Goal: Transaction & Acquisition: Purchase product/service

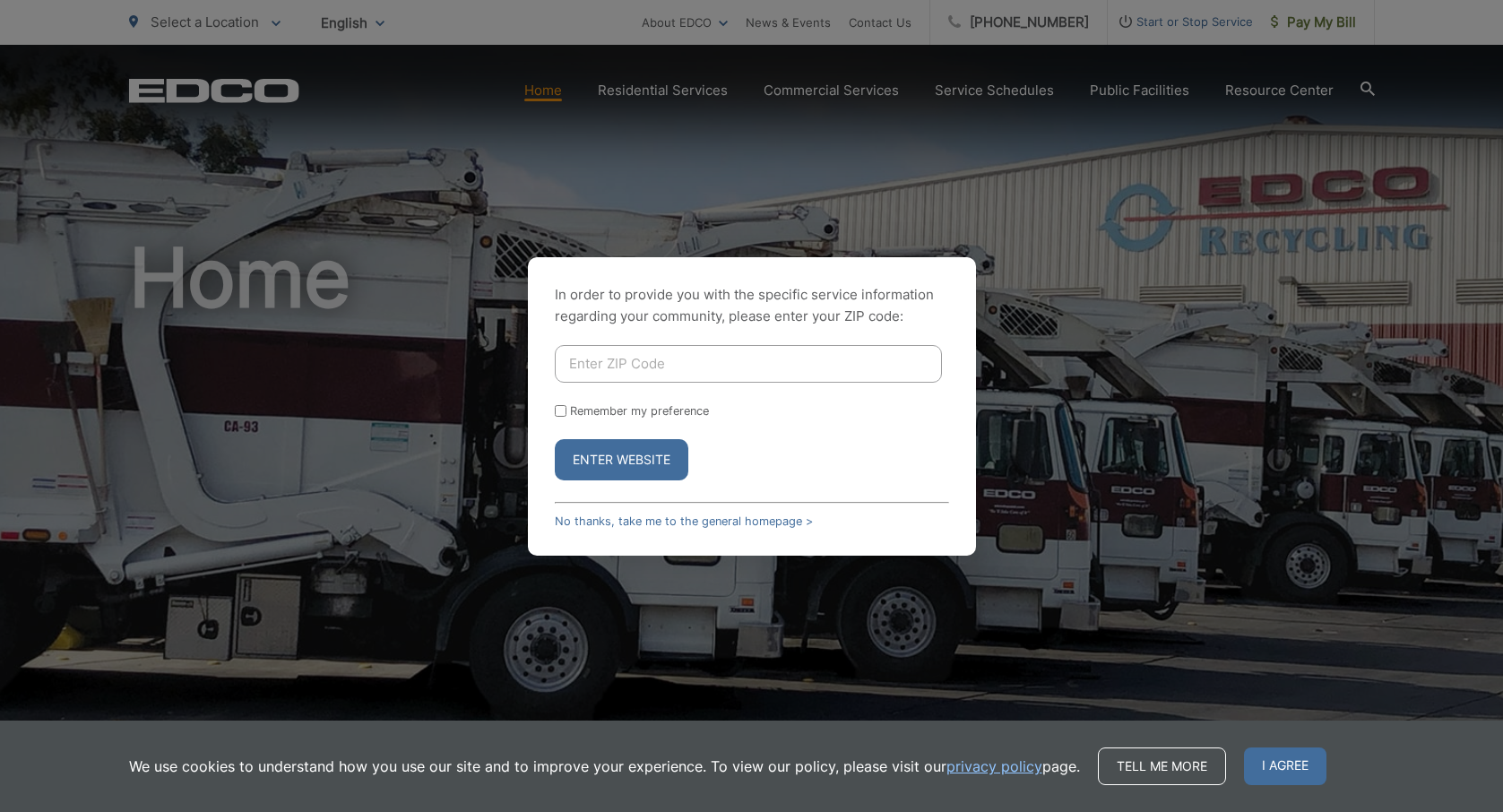
scroll to position [0, 18]
click at [758, 370] on input "Enter ZIP Code" at bounding box center [748, 363] width 387 height 37
type input "92026"
click at [651, 465] on button "Enter Website" at bounding box center [621, 460] width 133 height 41
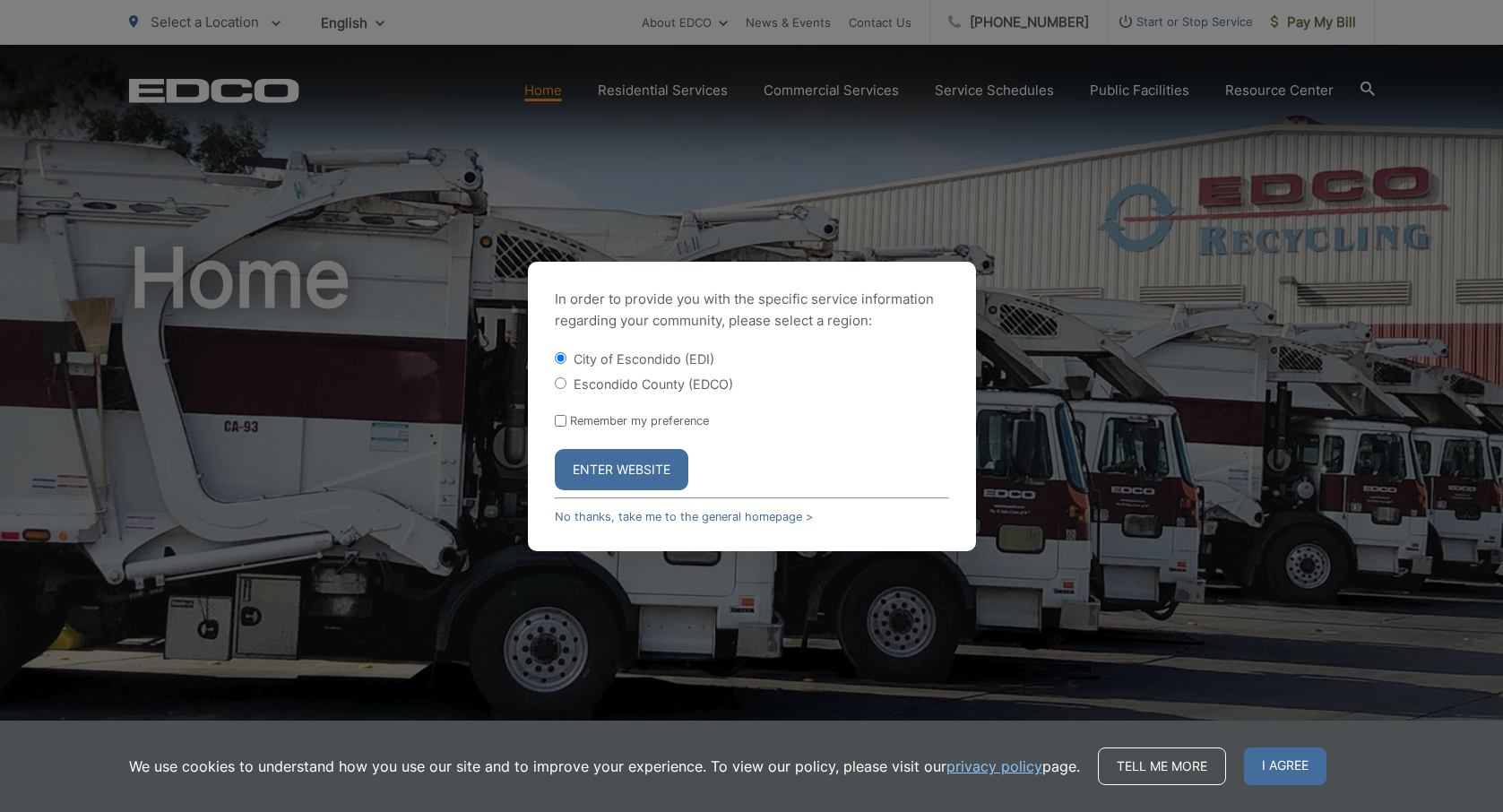
click at [563, 380] on input "Escondido County (EDCO)" at bounding box center [560, 383] width 11 height 11
radio input "true"
click at [612, 482] on button "Enter Website" at bounding box center [621, 469] width 133 height 41
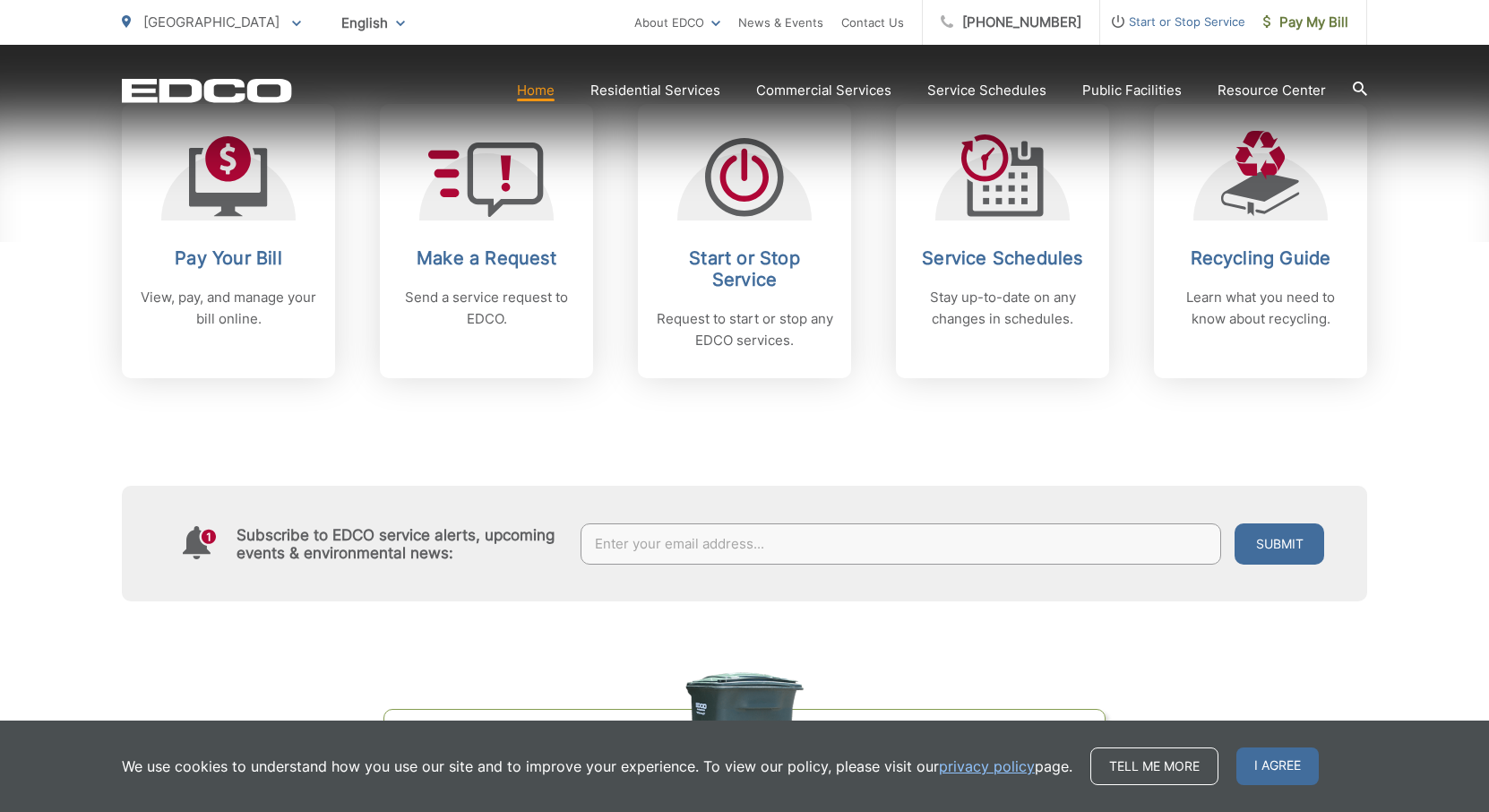
scroll to position [792, 0]
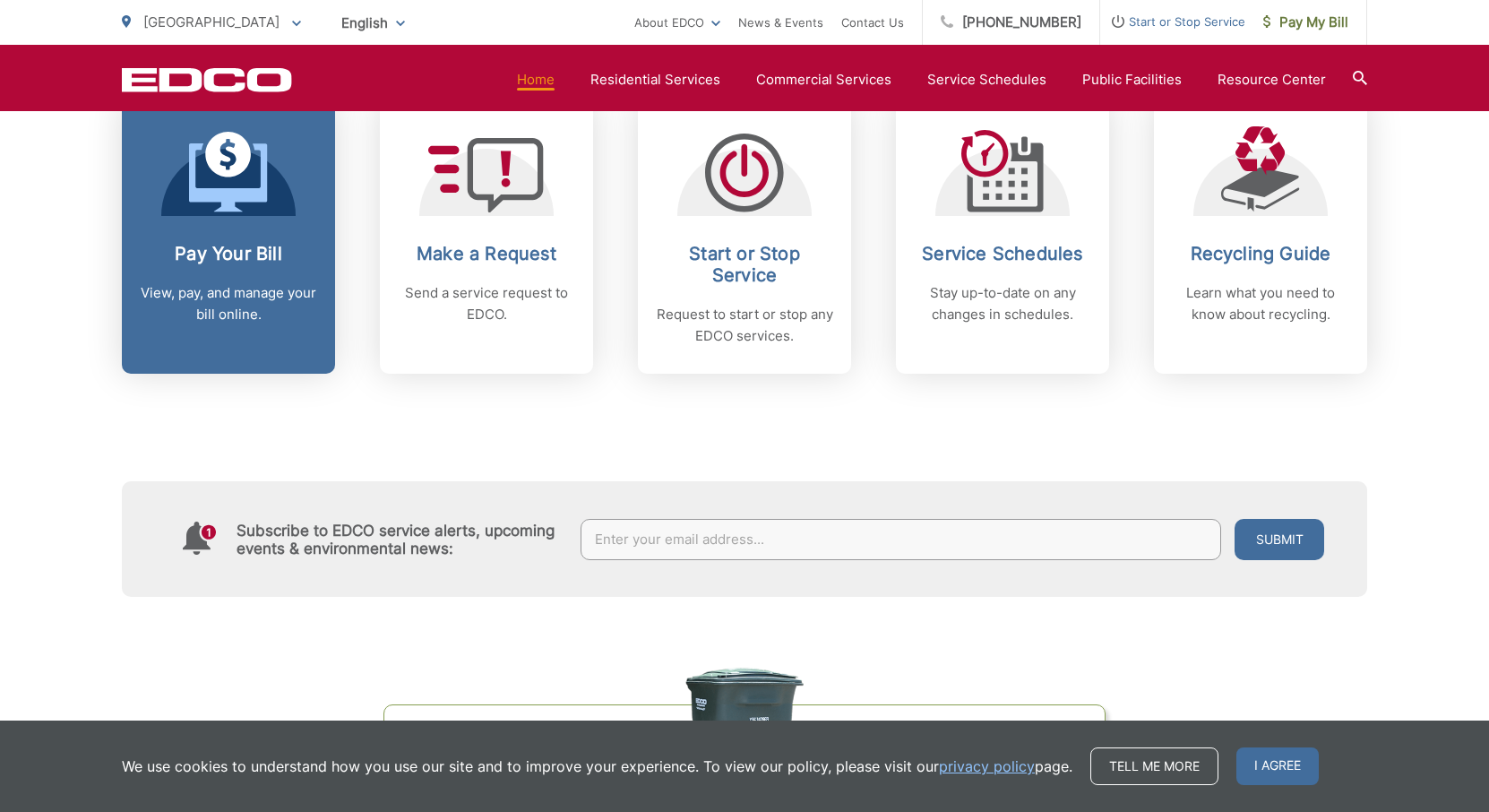
click at [266, 217] on link "Pay Your Bill View, pay, and manage your bill online." at bounding box center [228, 237] width 214 height 274
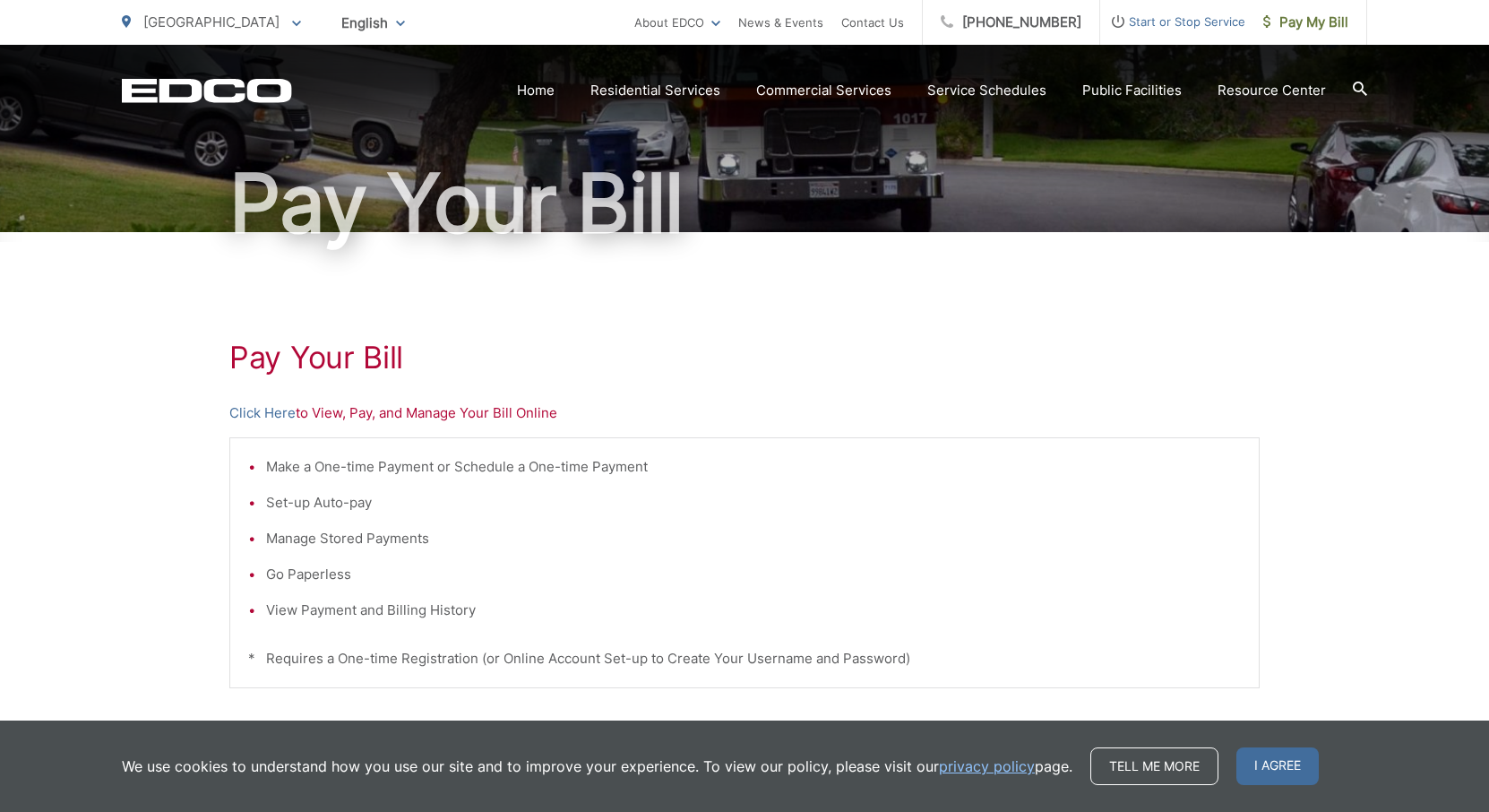
scroll to position [220, 0]
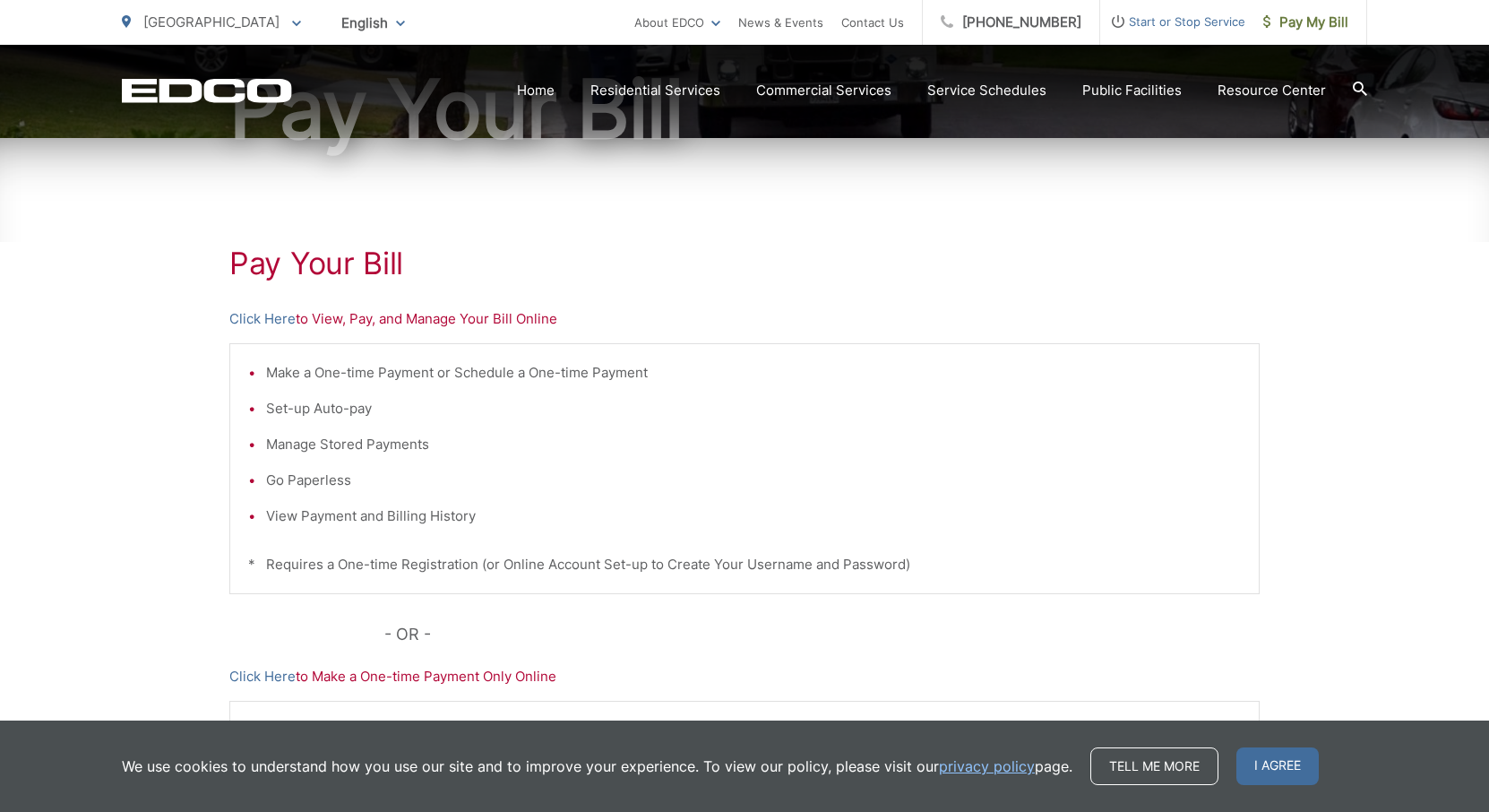
click at [509, 318] on p "Click Here to View, Pay, and Manage Your Bill Online" at bounding box center [745, 319] width 1030 height 21
click at [417, 681] on p "Click Here to Make a One-time Payment Only Online" at bounding box center [745, 676] width 1030 height 21
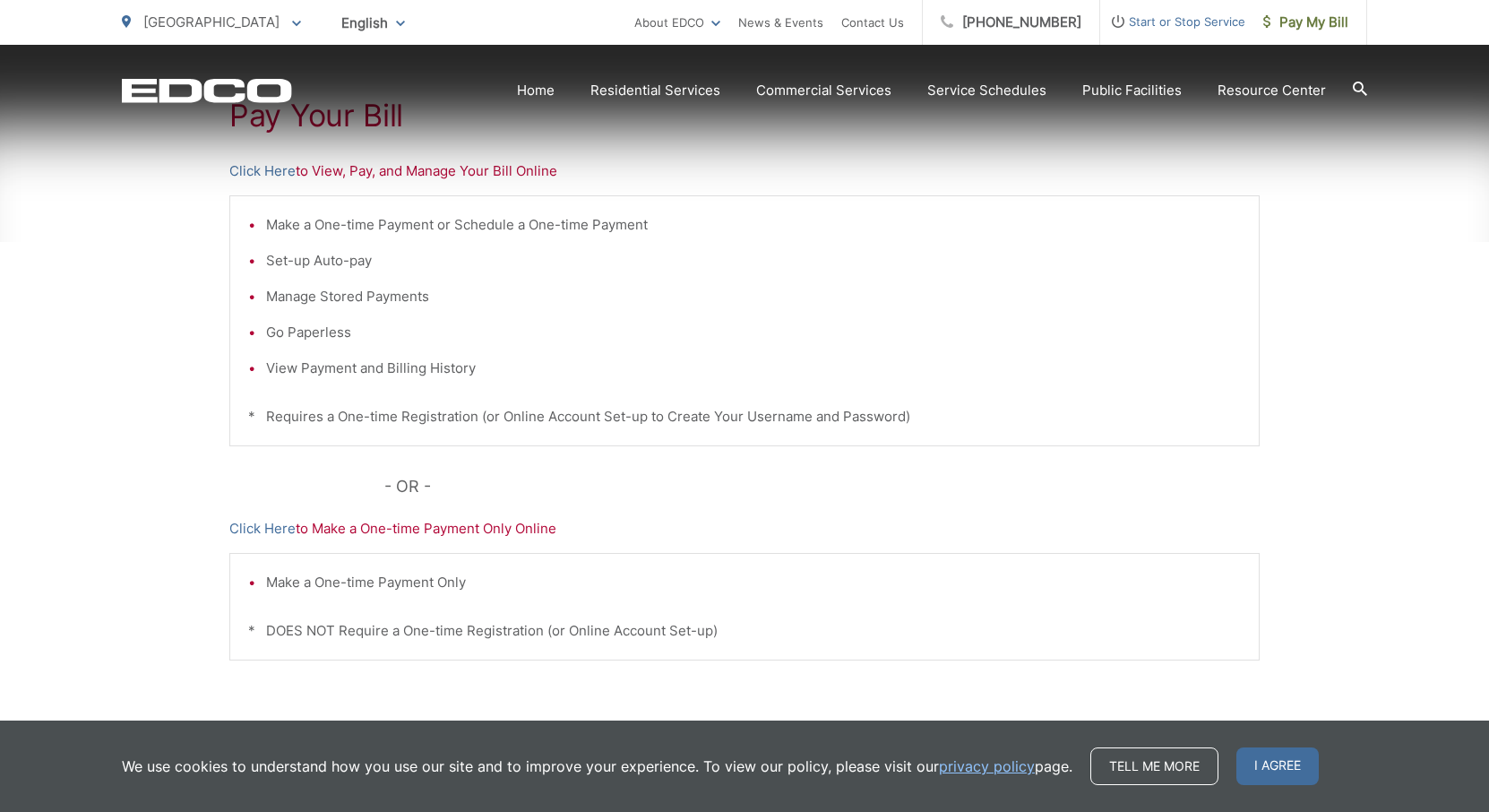
scroll to position [403, 0]
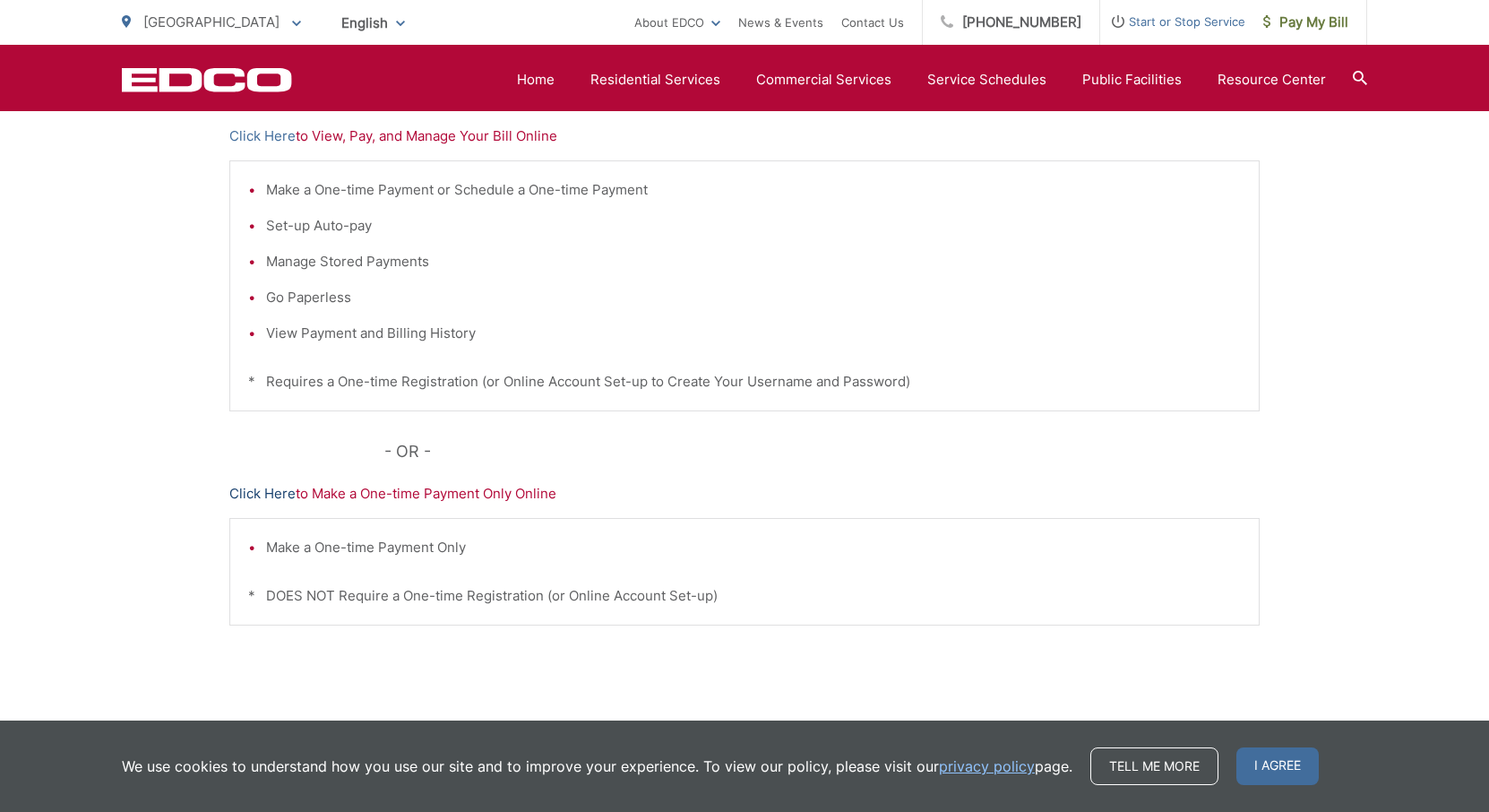
click at [247, 487] on link "Click Here" at bounding box center [262, 493] width 66 height 21
